Goal: Information Seeking & Learning: Learn about a topic

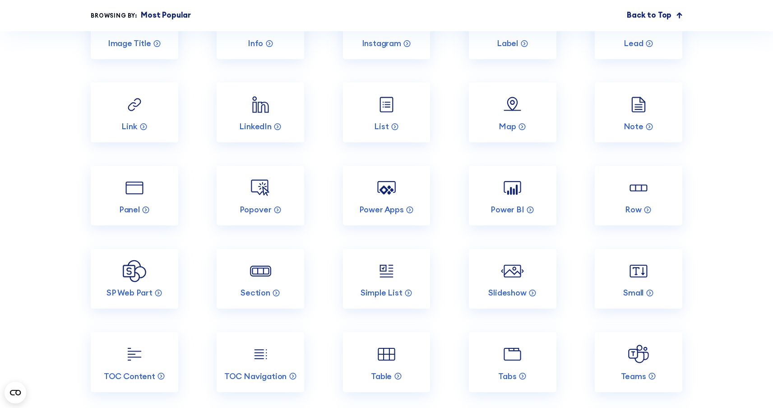
scroll to position [1514, 0]
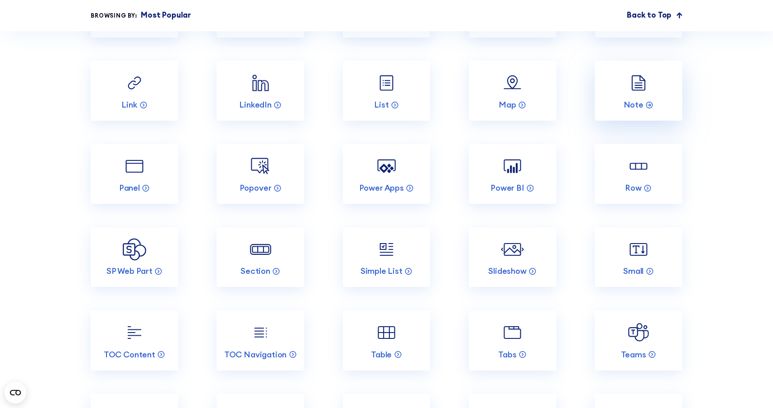
click at [636, 94] on img at bounding box center [638, 82] width 23 height 23
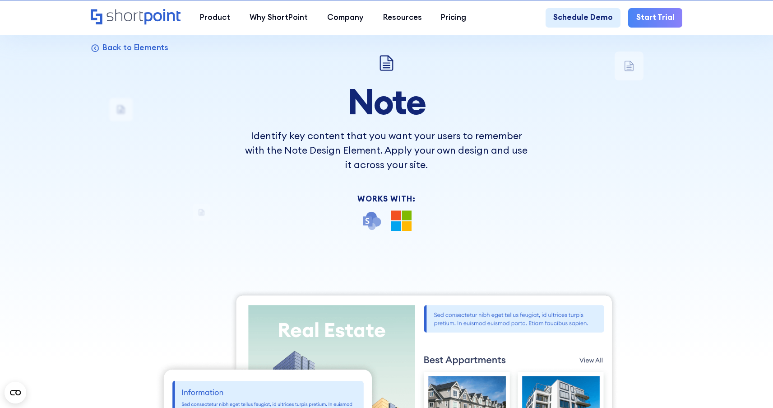
scroll to position [268, 0]
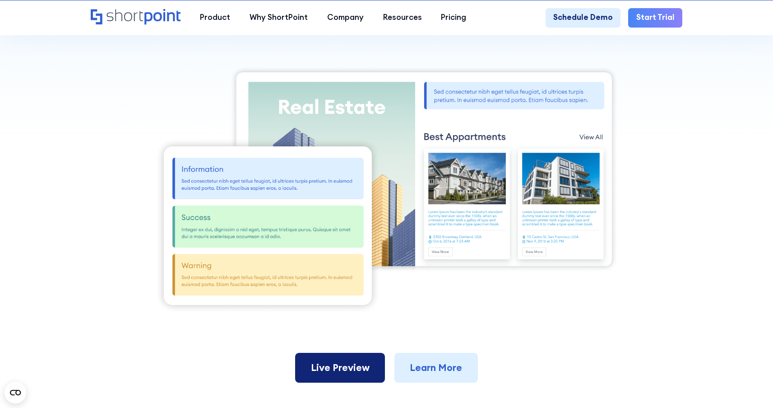
click at [354, 365] on link "Live Preview" at bounding box center [340, 368] width 90 height 30
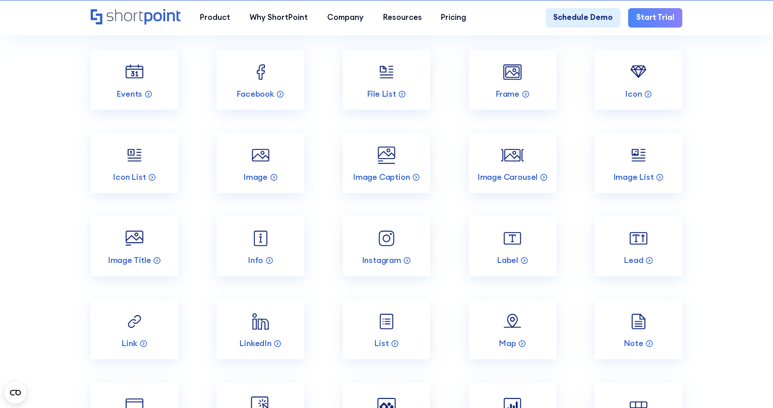
scroll to position [1419, 0]
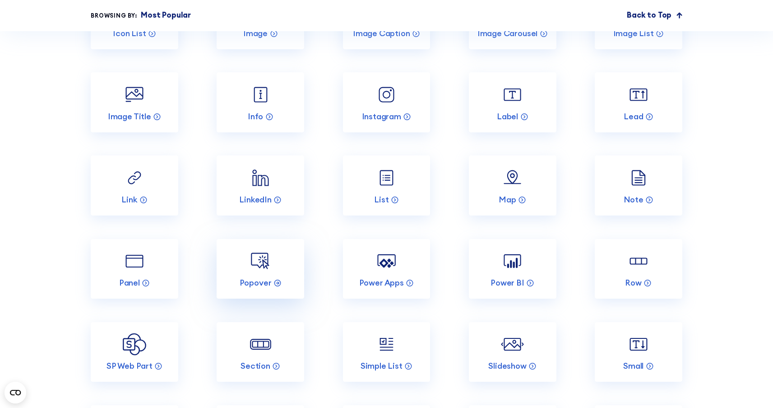
click at [262, 272] on img at bounding box center [260, 260] width 23 height 23
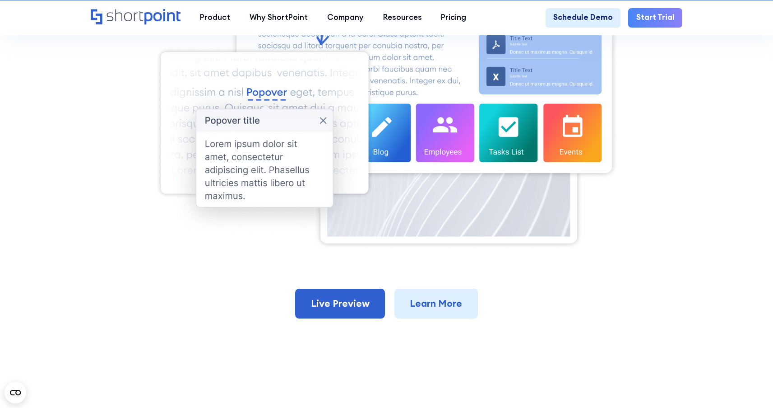
scroll to position [545, 0]
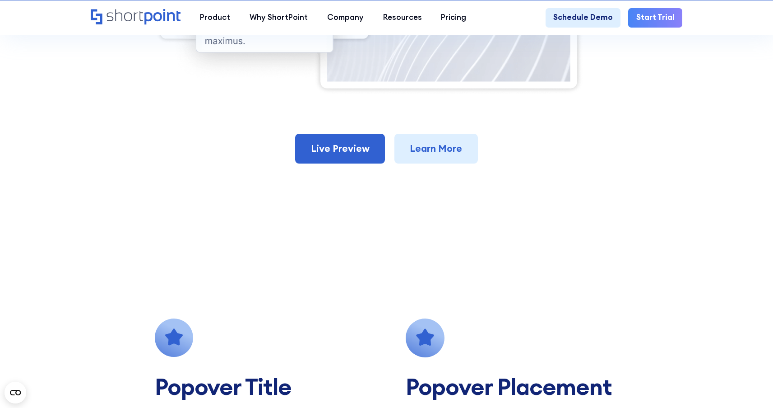
click at [358, 150] on link "Live Preview" at bounding box center [340, 149] width 90 height 30
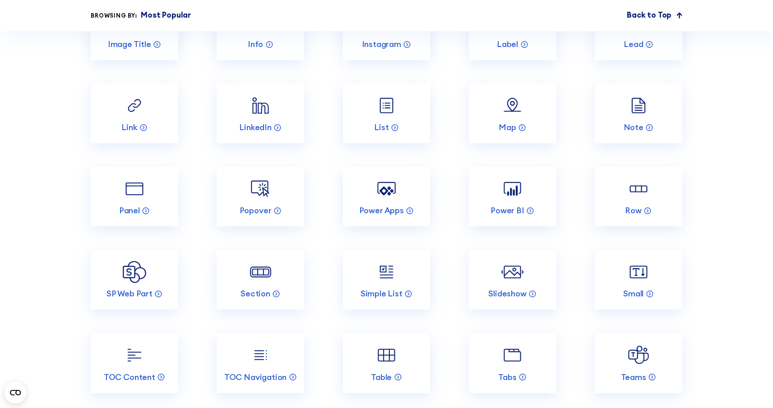
scroll to position [1563, 0]
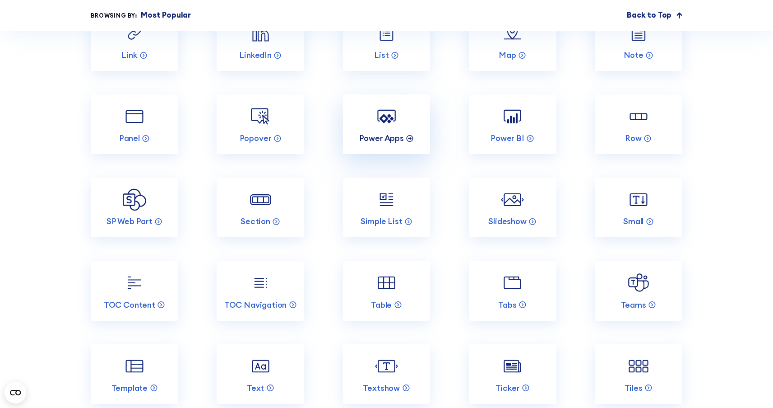
click at [386, 143] on p "Power Apps" at bounding box center [381, 138] width 45 height 10
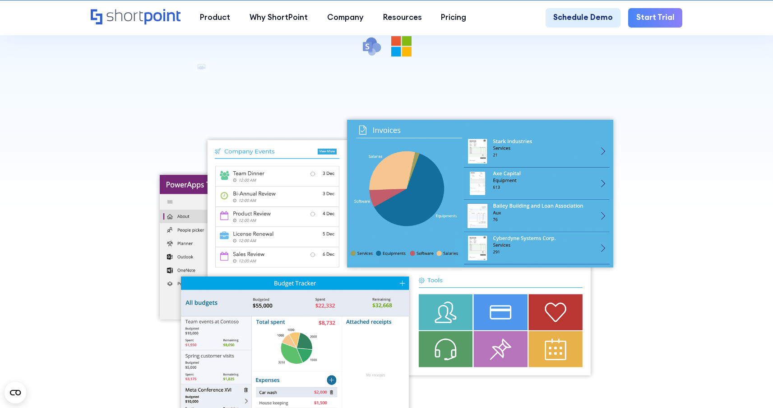
scroll to position [341, 0]
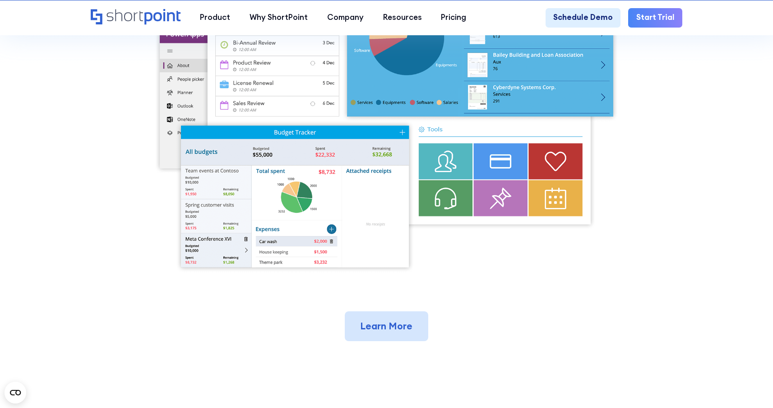
click at [396, 330] on link "Learn More" at bounding box center [387, 326] width 84 height 30
click at [436, 260] on img at bounding box center [387, 118] width 464 height 308
click at [158, 109] on img at bounding box center [387, 118] width 464 height 308
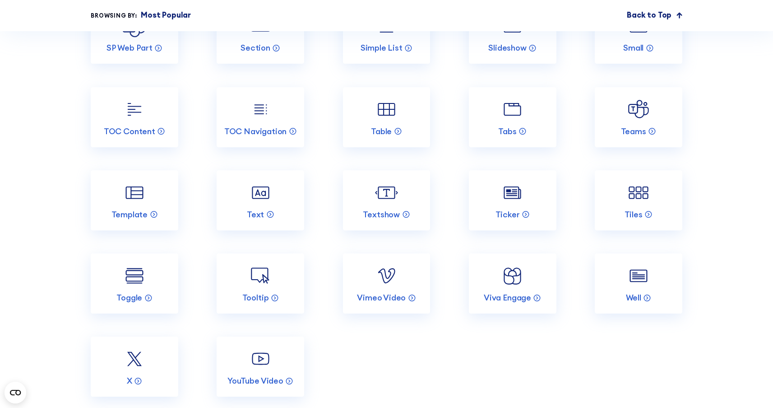
scroll to position [1510, 0]
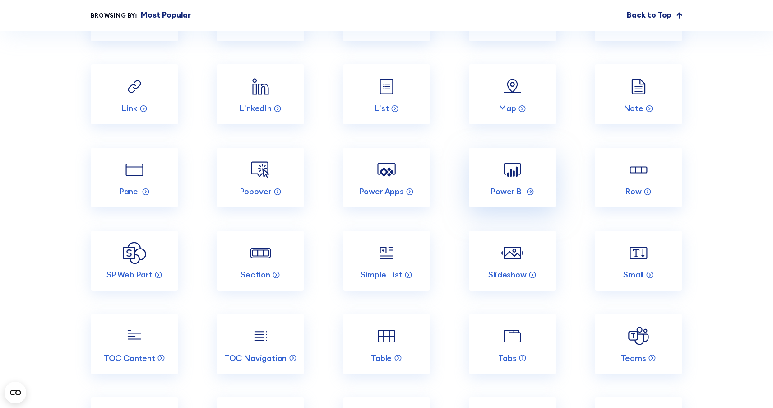
click at [506, 181] on img at bounding box center [512, 169] width 23 height 23
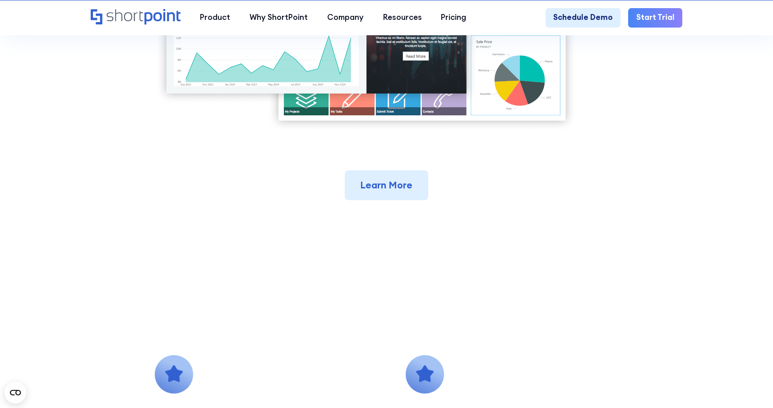
scroll to position [443, 0]
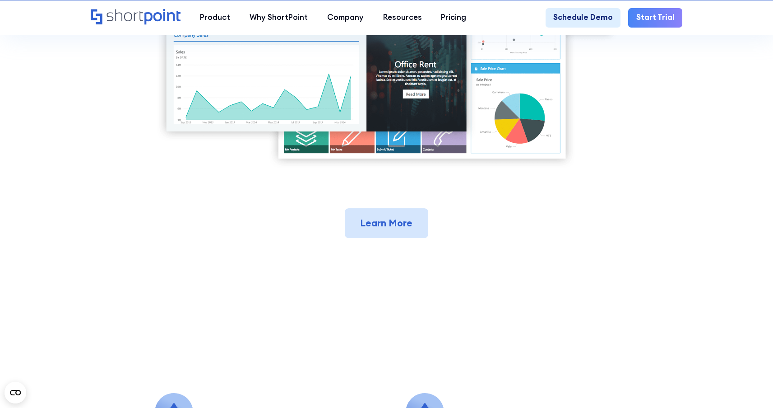
click at [388, 224] on link "Learn More" at bounding box center [387, 223] width 84 height 30
